Goal: Navigation & Orientation: Find specific page/section

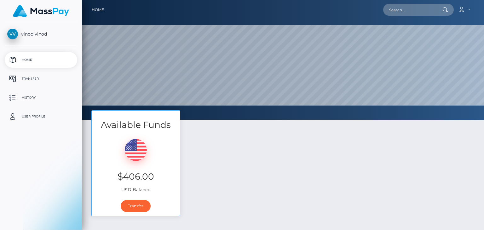
select select
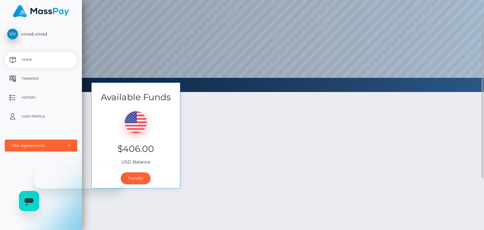
scroll to position [28, 0]
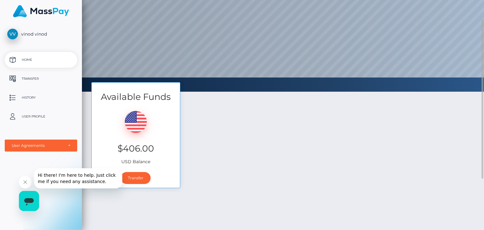
click at [282, 159] on div "Available Funds $406.00 USD Balance Transfer" at bounding box center [283, 138] width 392 height 112
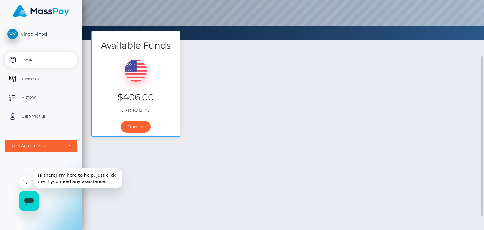
scroll to position [80, 0]
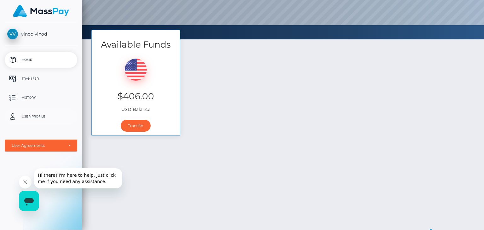
click at [38, 115] on p "User Profile" at bounding box center [40, 116] width 67 height 9
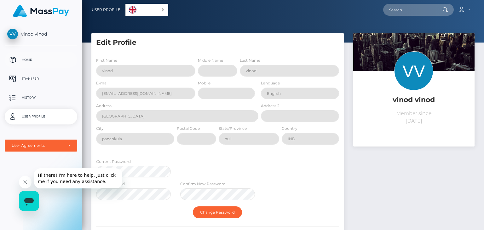
click at [20, 59] on p "Home" at bounding box center [40, 59] width 67 height 9
